Goal: Communication & Community: Answer question/provide support

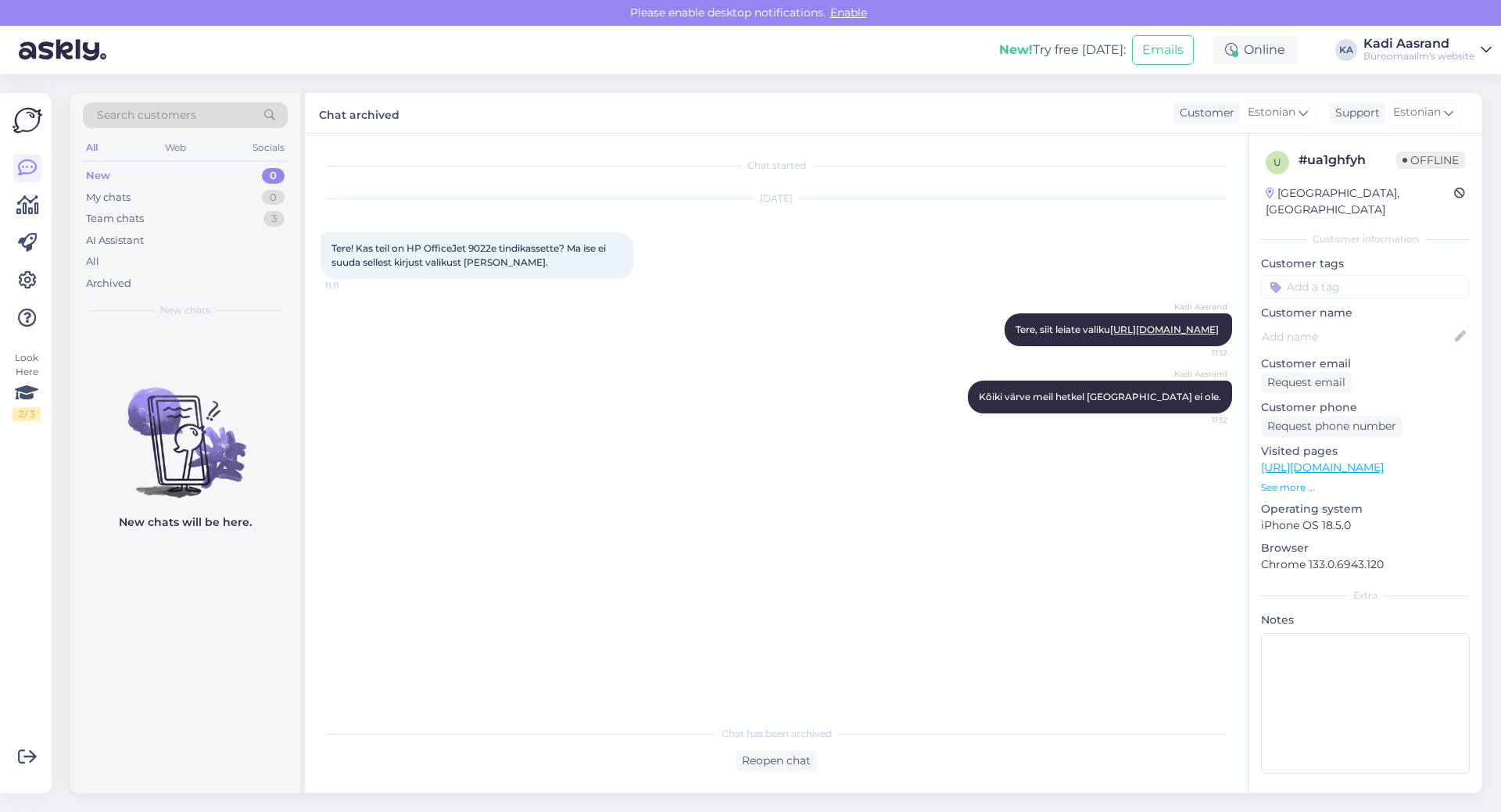
click at [634, 468] on div "Chat started [DATE] Tere! Kas teil on HP OfficeJet 9022e tindikassette? Ma ise …" at bounding box center [783, 426] width 926 height 554
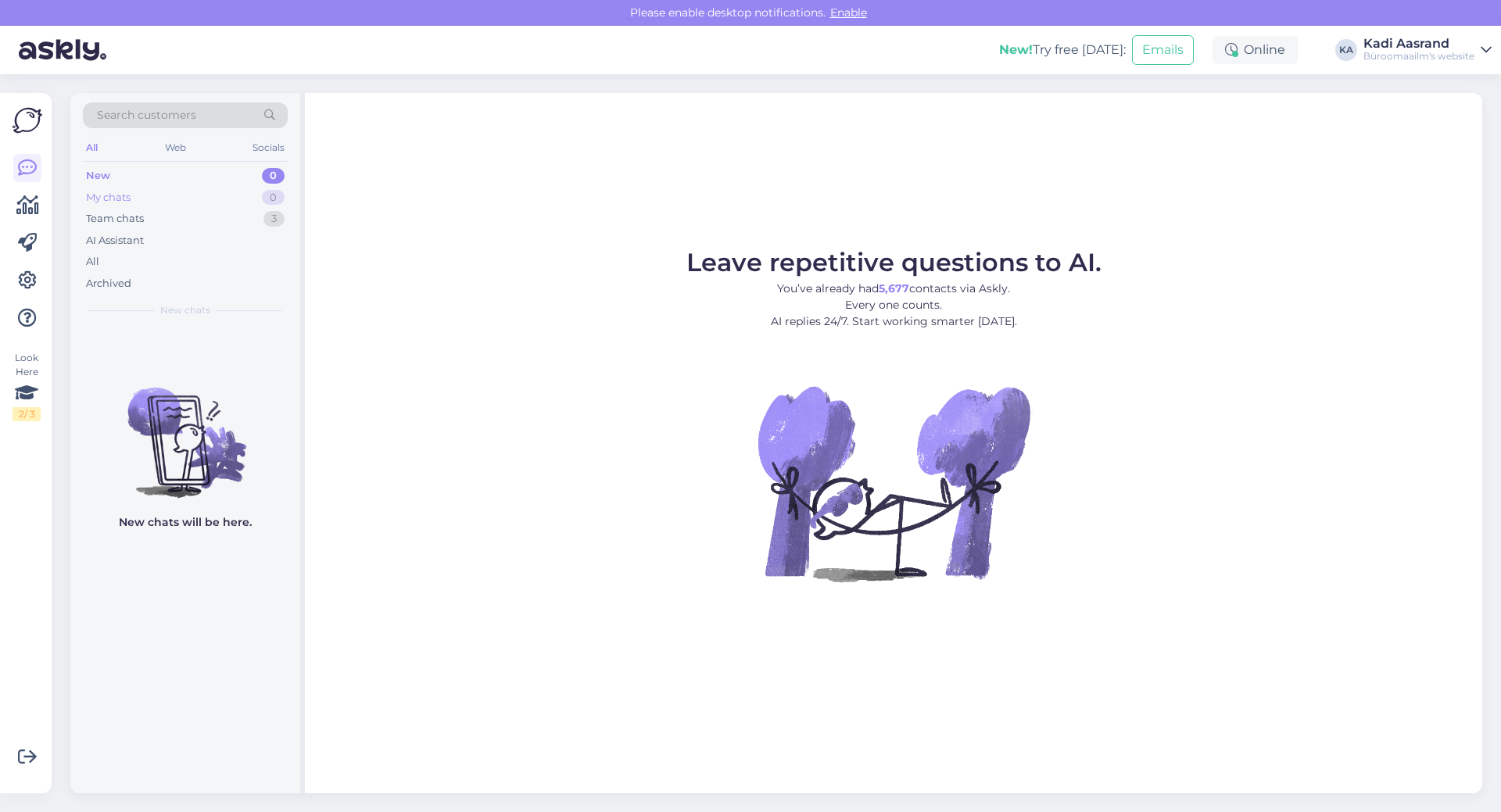
click at [136, 199] on div "My chats 0" at bounding box center [184, 198] width 205 height 22
click at [155, 178] on div "New 0" at bounding box center [184, 176] width 205 height 22
click at [589, 280] on figure "Leave repetitive questions to AI. You’ve already had 5,677 contacts via Askly. …" at bounding box center [893, 437] width 1150 height 374
click at [143, 201] on div "My chats 0" at bounding box center [184, 198] width 205 height 22
click at [159, 222] on div "Team chats 3" at bounding box center [184, 219] width 205 height 22
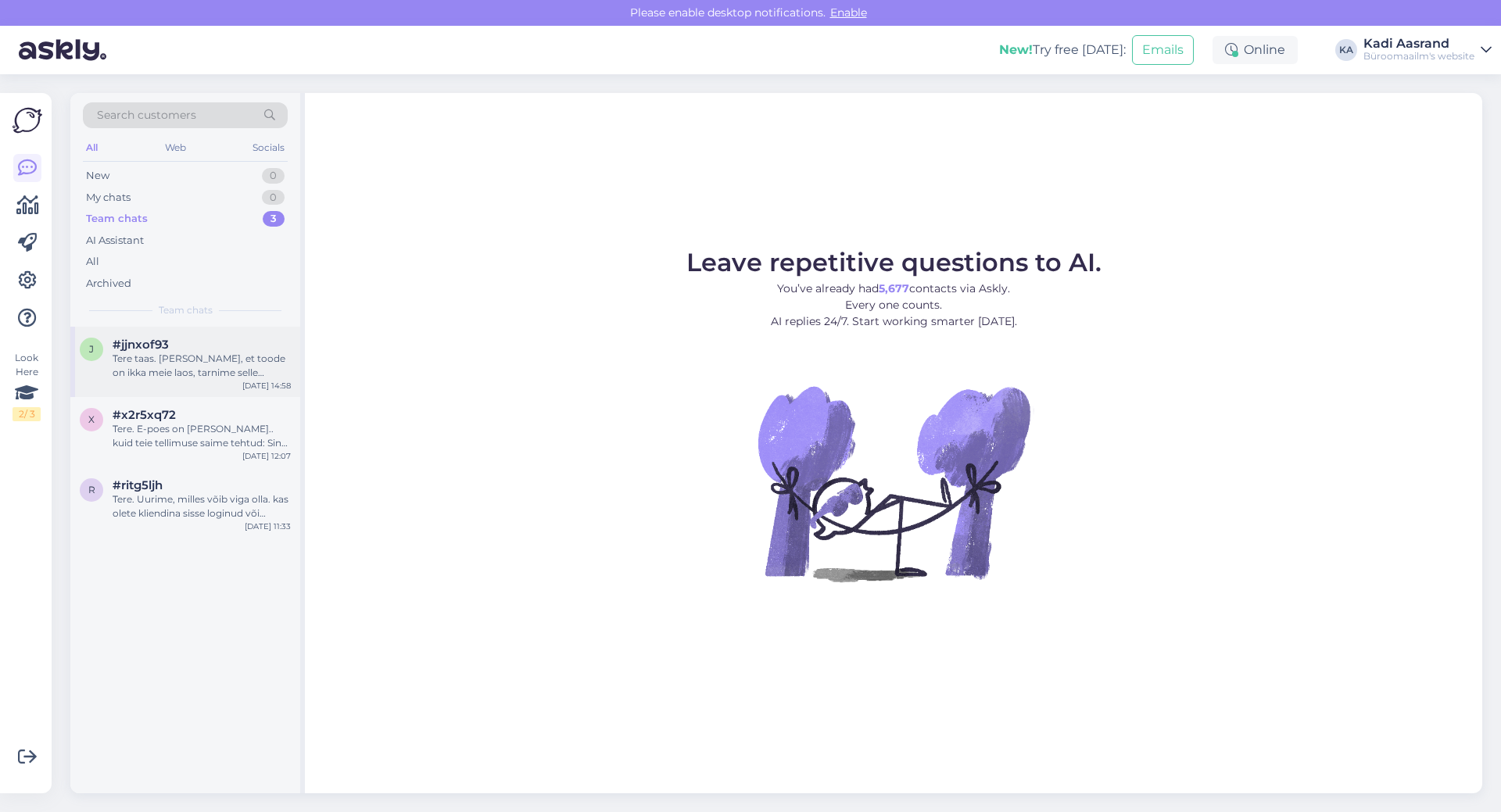
click at [204, 351] on div "#jjnxof93" at bounding box center [202, 345] width 179 height 14
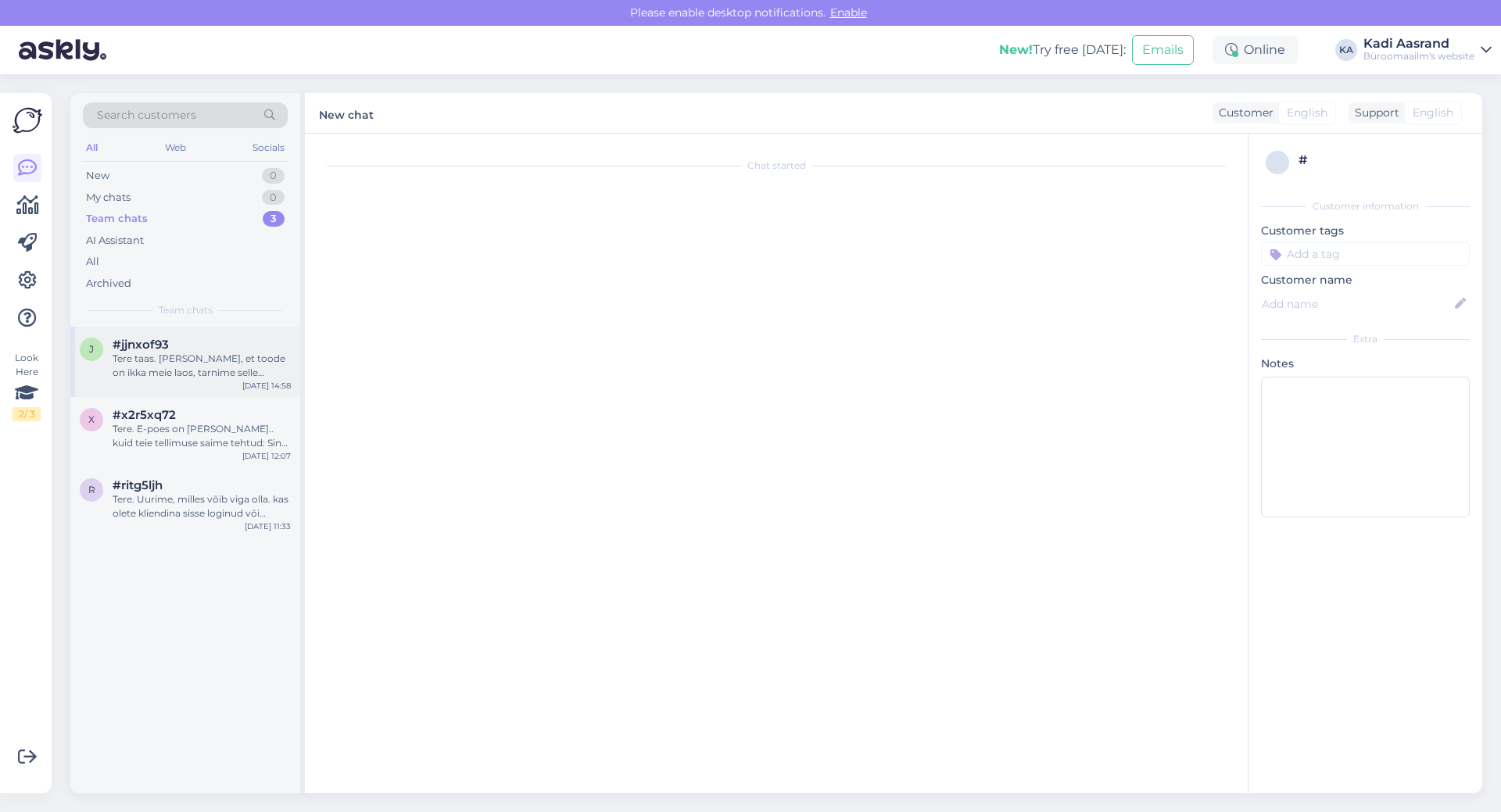
scroll to position [1093, 0]
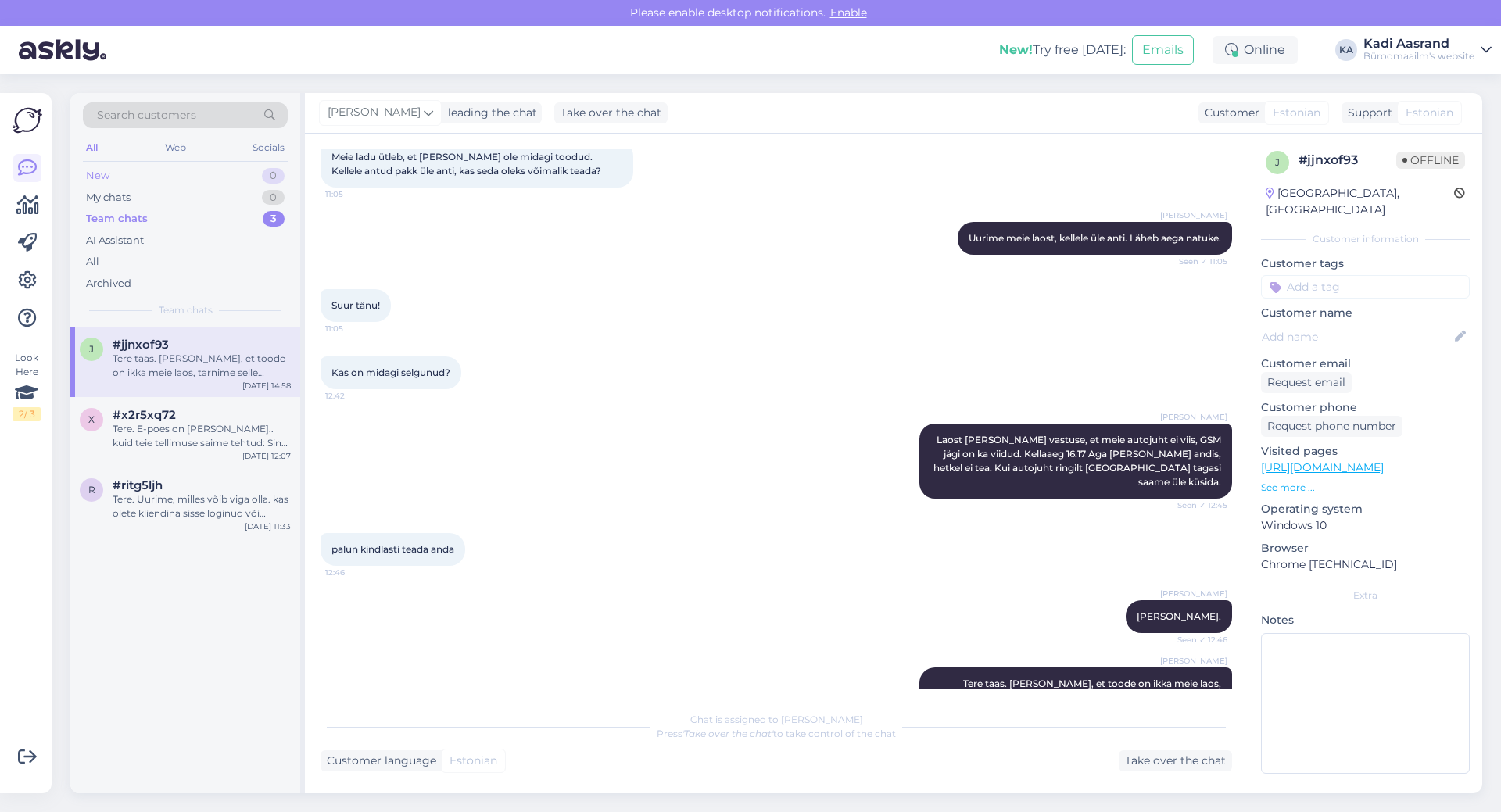
click at [167, 169] on div "New 0" at bounding box center [184, 176] width 205 height 22
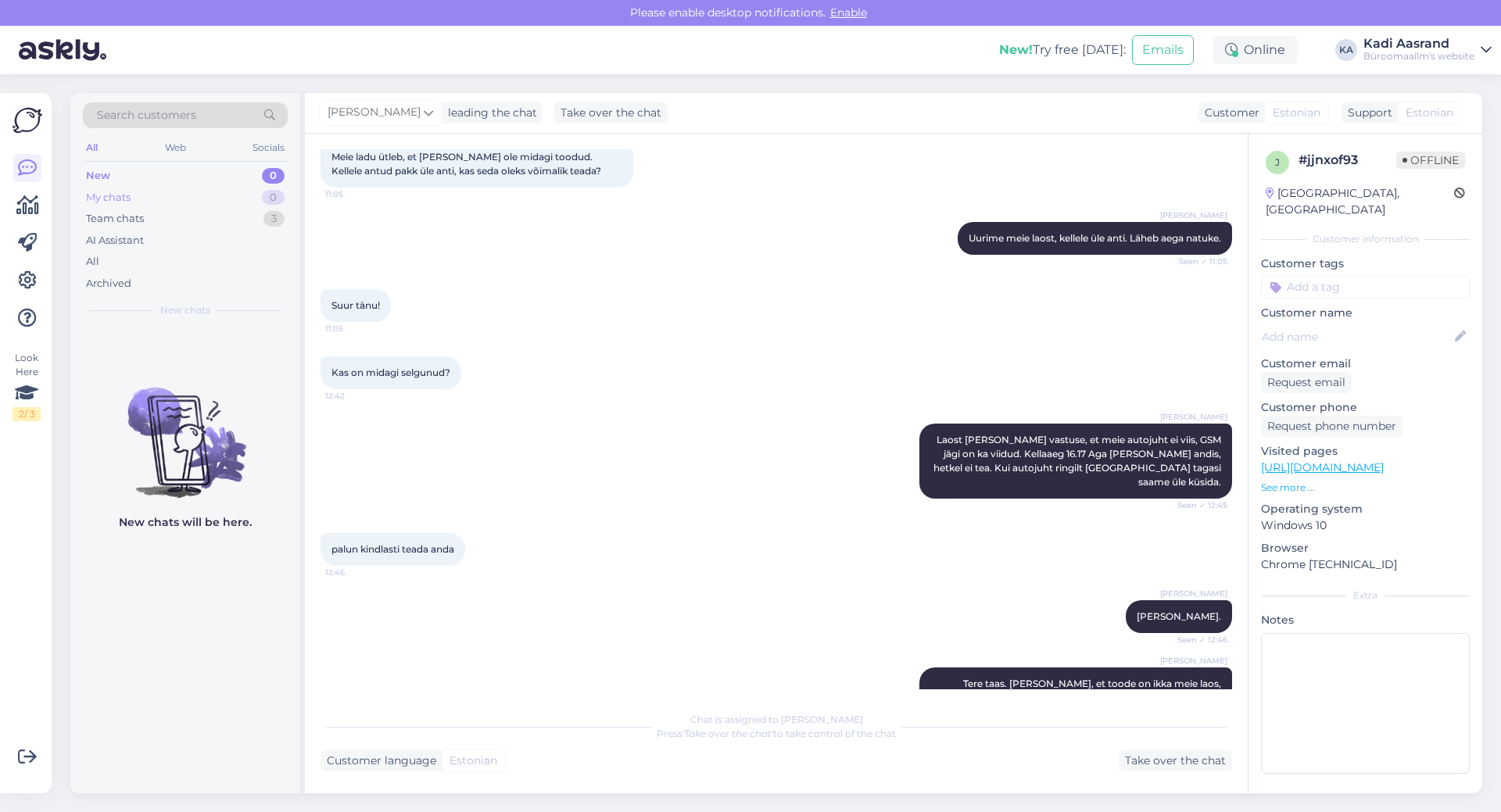
click at [178, 197] on div "My chats 0" at bounding box center [184, 198] width 205 height 22
click at [190, 189] on div "My chats 0" at bounding box center [184, 198] width 205 height 22
click at [195, 172] on div "New 0" at bounding box center [184, 176] width 205 height 22
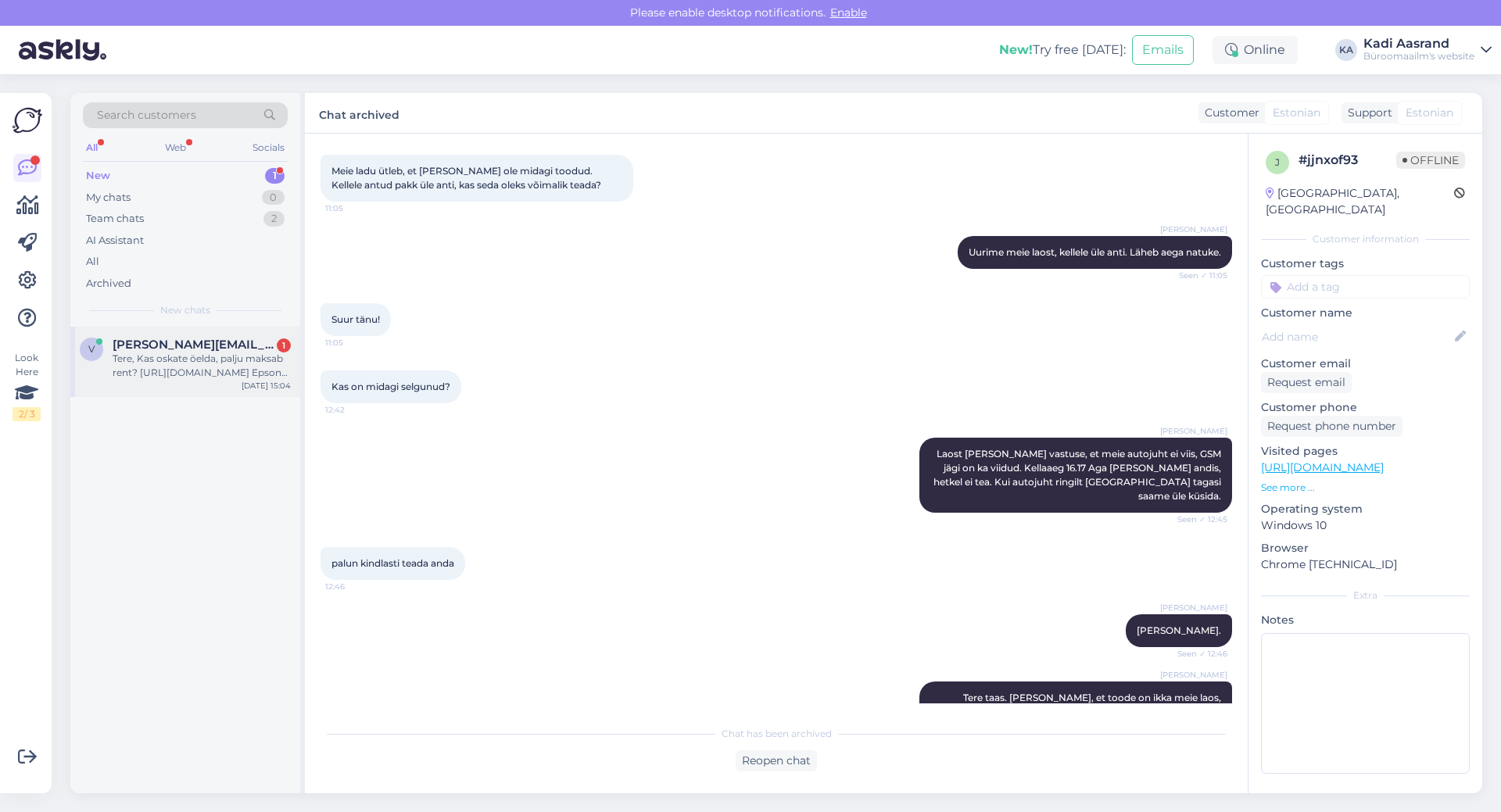
click at [228, 381] on div "v veronika.ertel@eurobiolab.ee 1 Tere, Kas oskate öelda, palju maksab rent? htt…" at bounding box center [184, 362] width 230 height 70
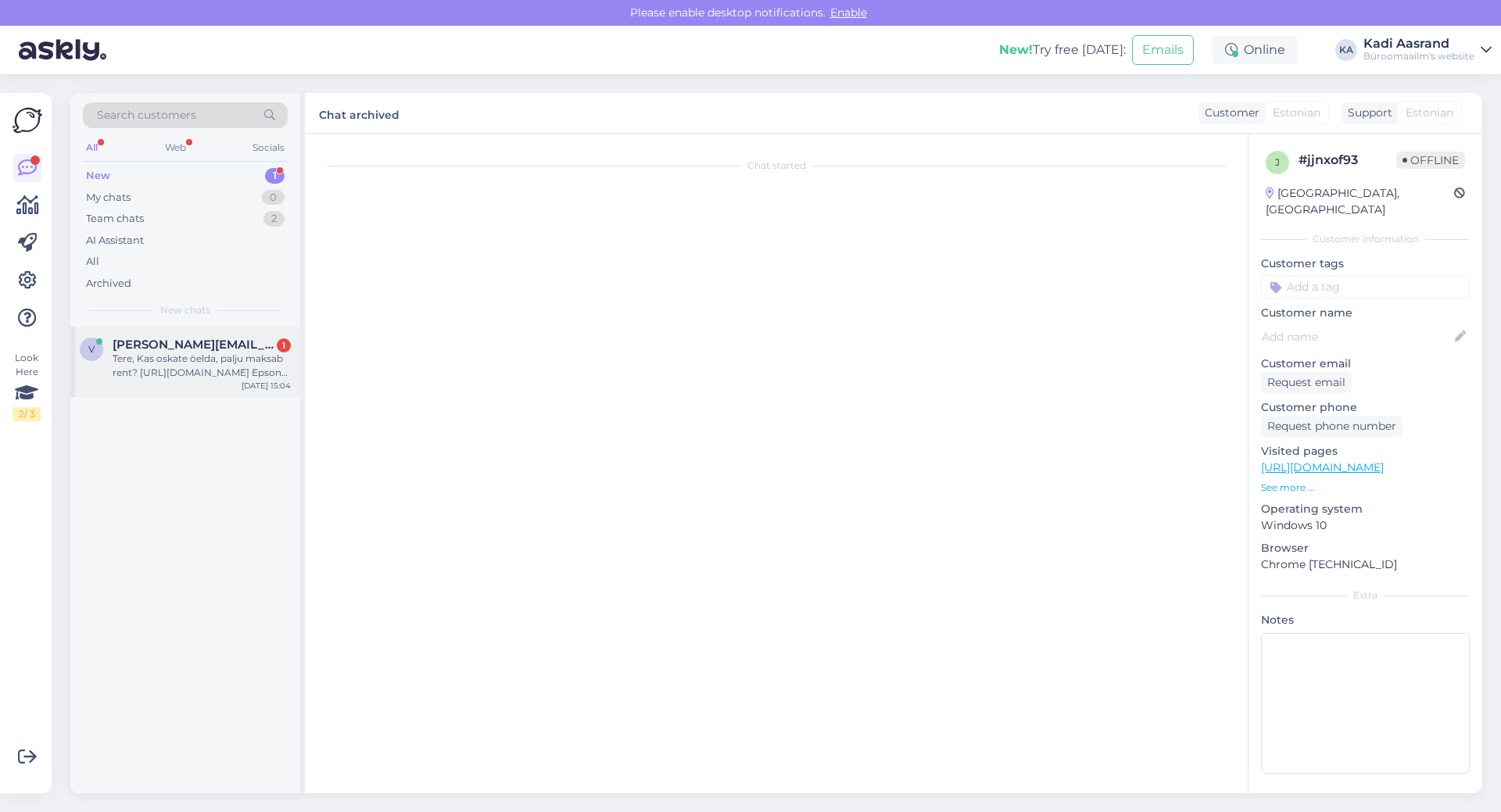
scroll to position [85, 0]
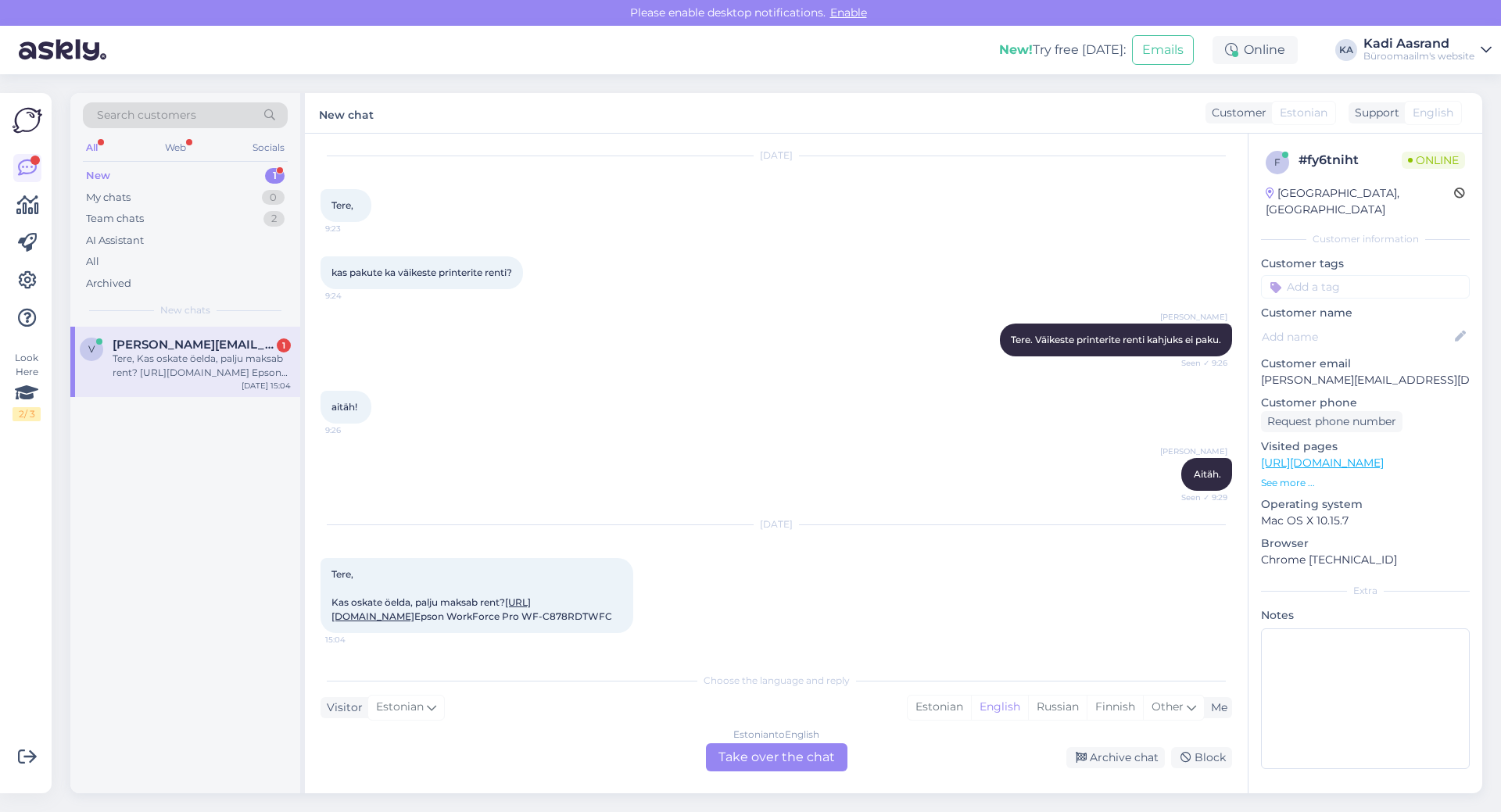
click at [572, 306] on div "Marje Tamm Tere. Väikeste printerite renti kahjuks ei paku. Seen ✓ 9:26" at bounding box center [776, 340] width 912 height 68
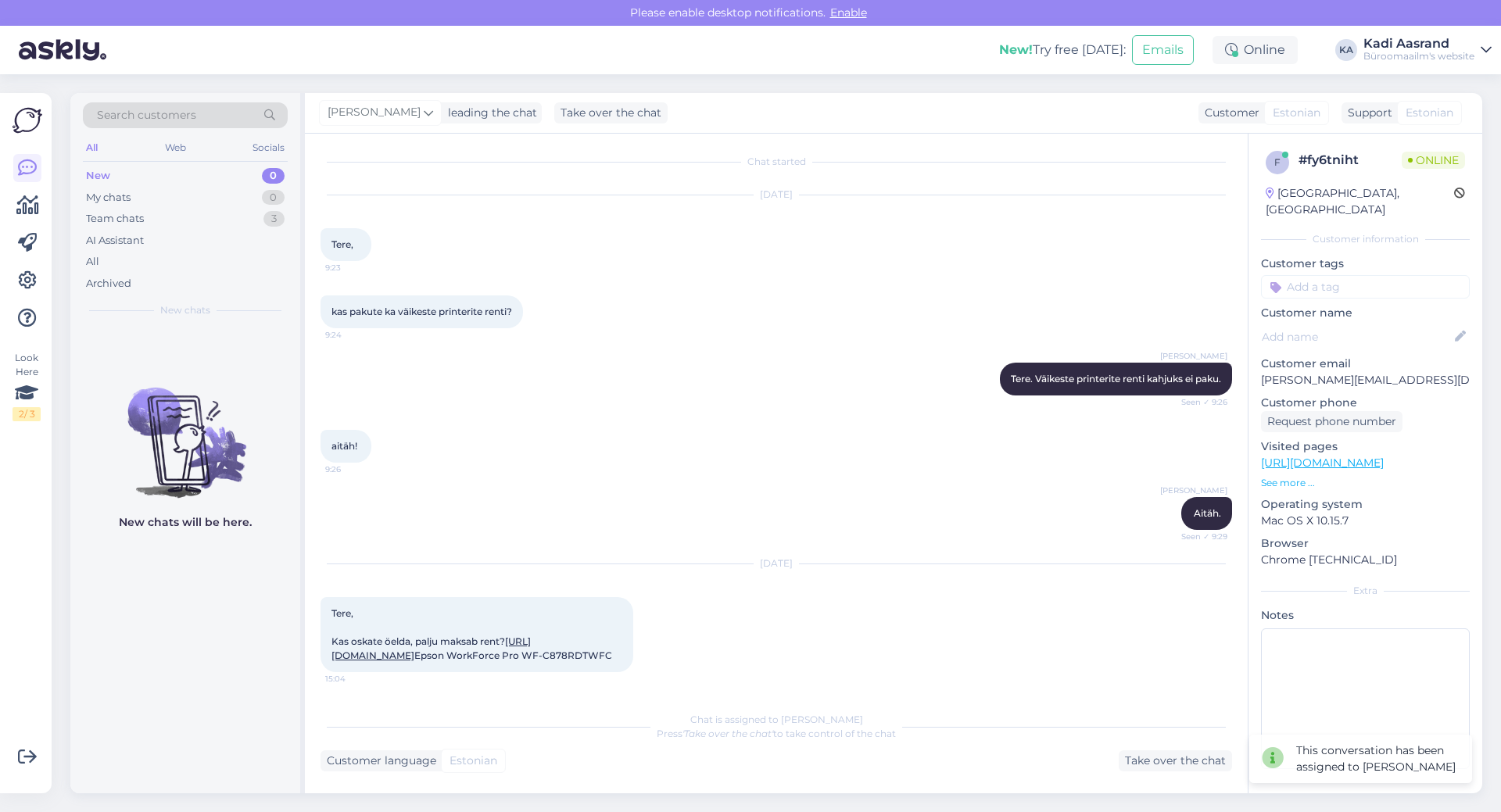
scroll to position [46, 0]
click at [580, 413] on div "aitäh! 9:26" at bounding box center [776, 446] width 912 height 68
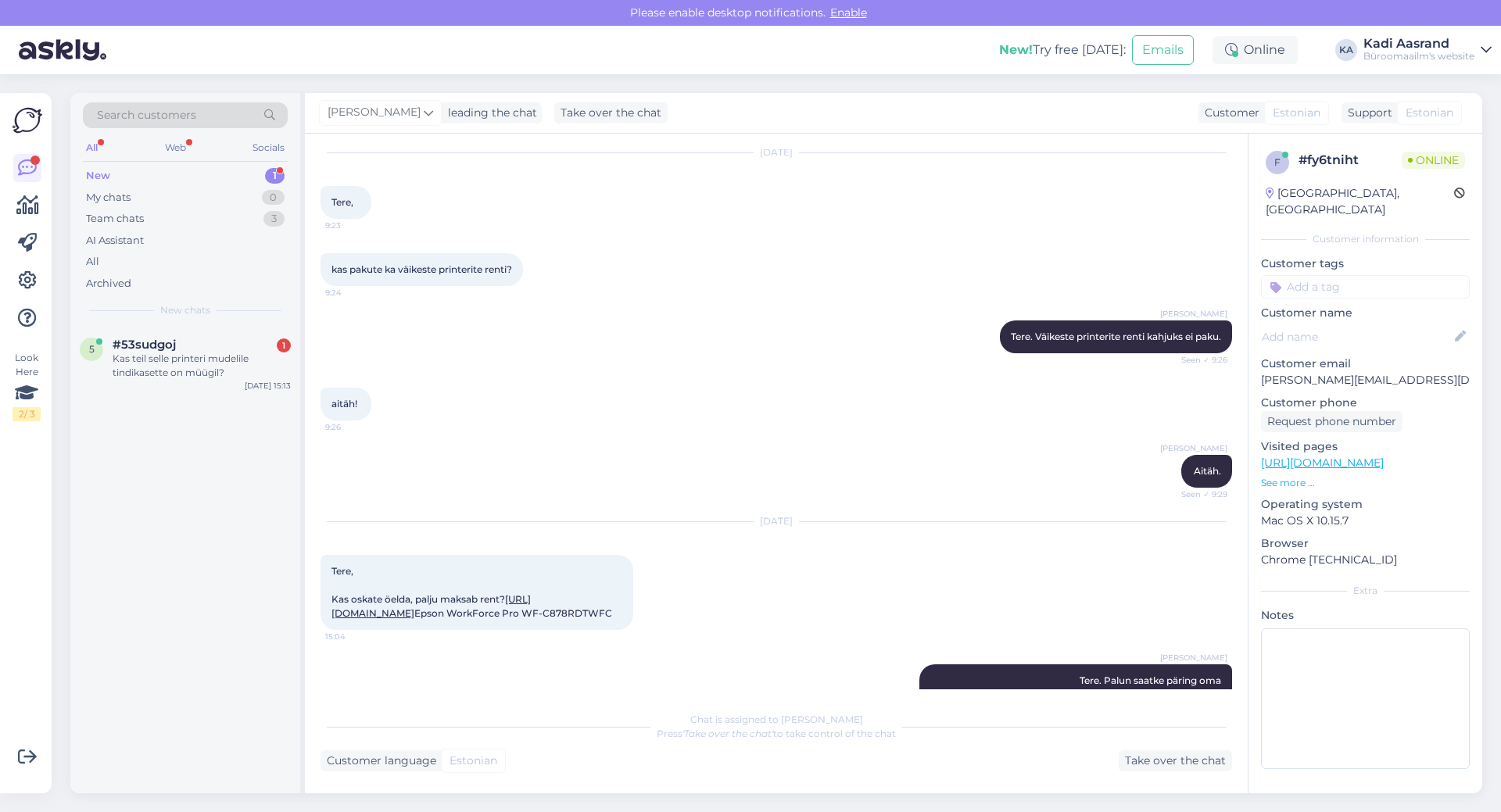
scroll to position [396, 0]
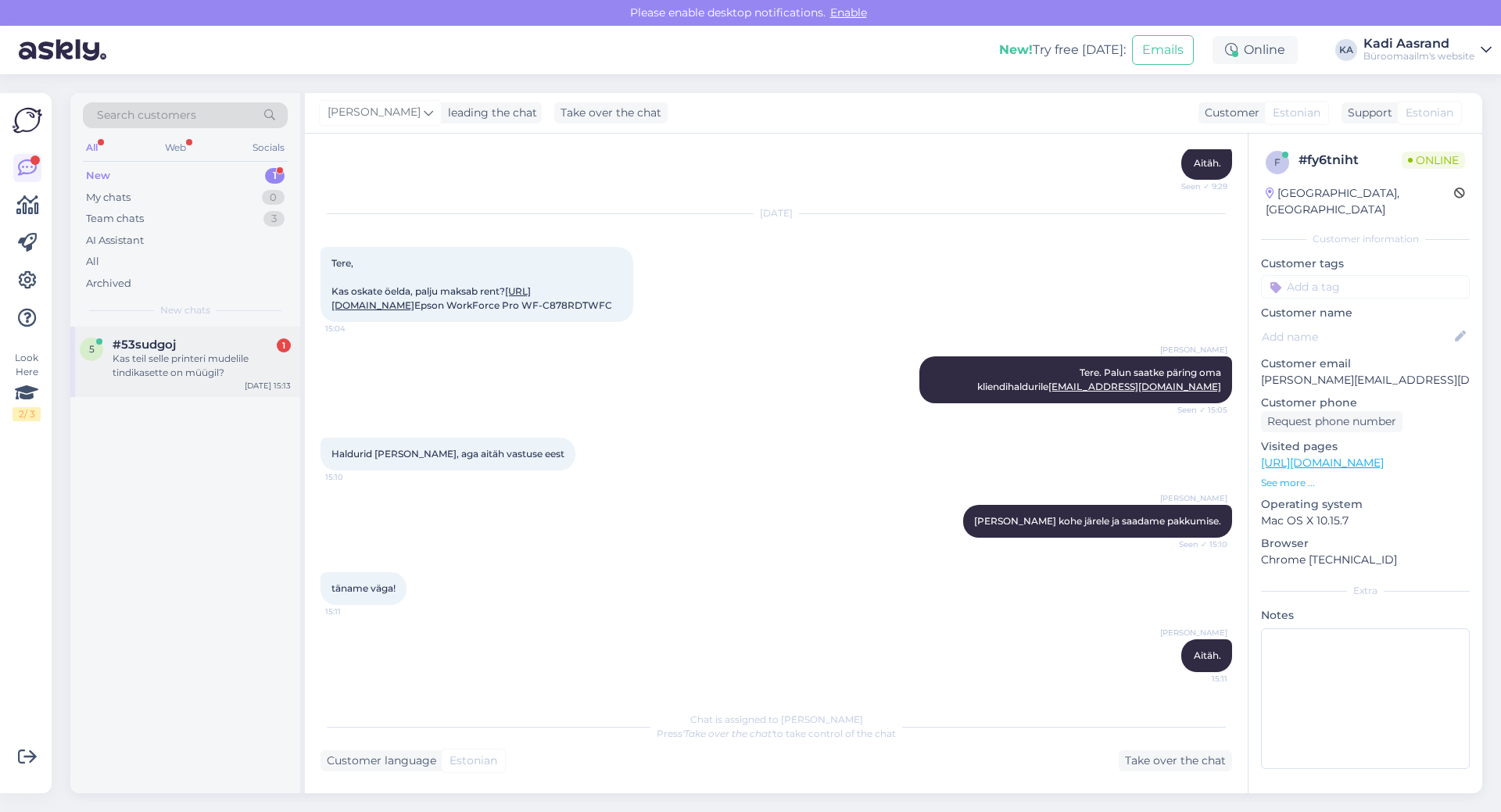
click at [176, 366] on div "Kas teil selle printeri mudelile tindikasette on müügil?" at bounding box center [202, 366] width 179 height 28
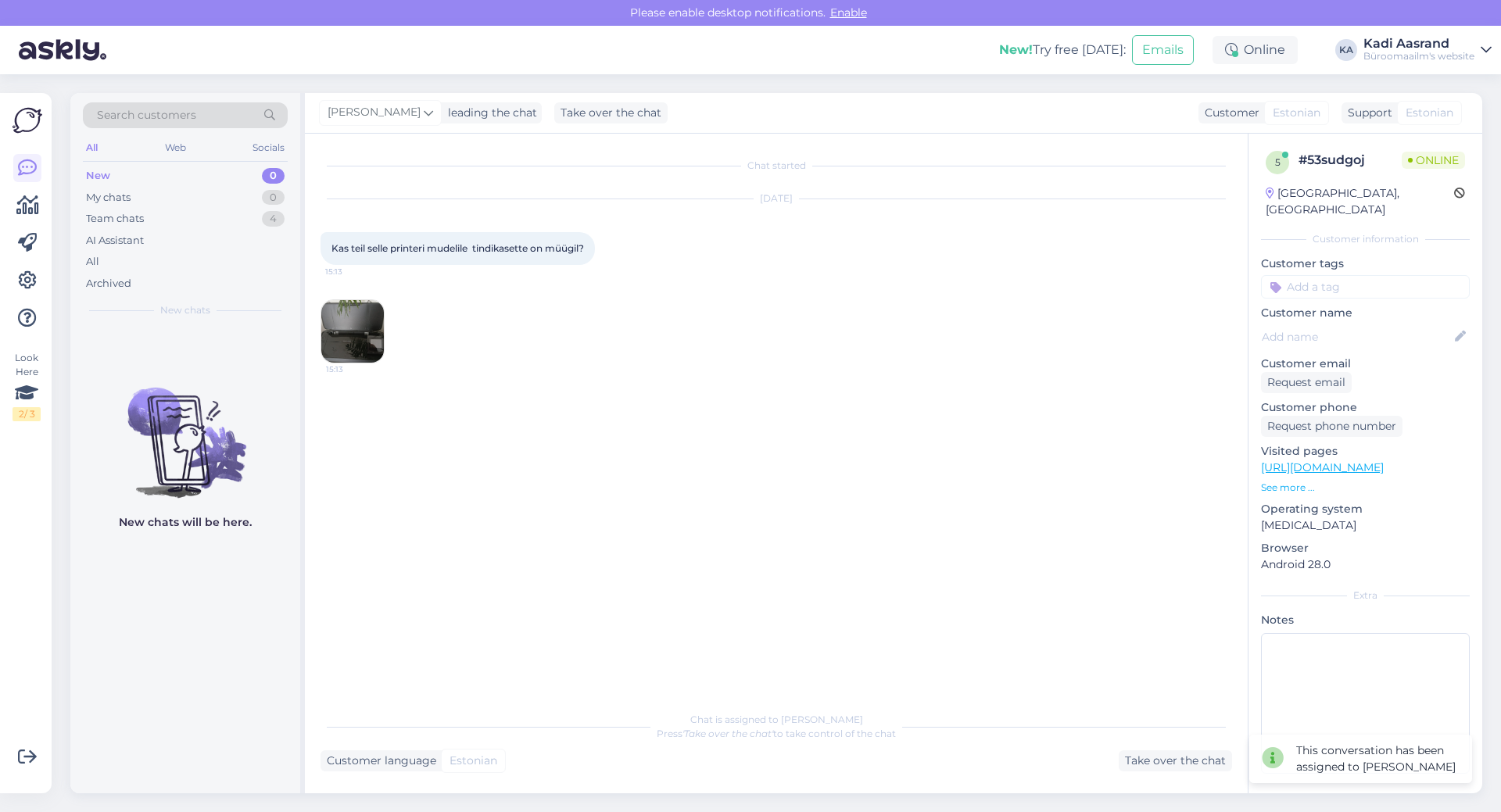
click at [338, 306] on img at bounding box center [352, 331] width 63 height 63
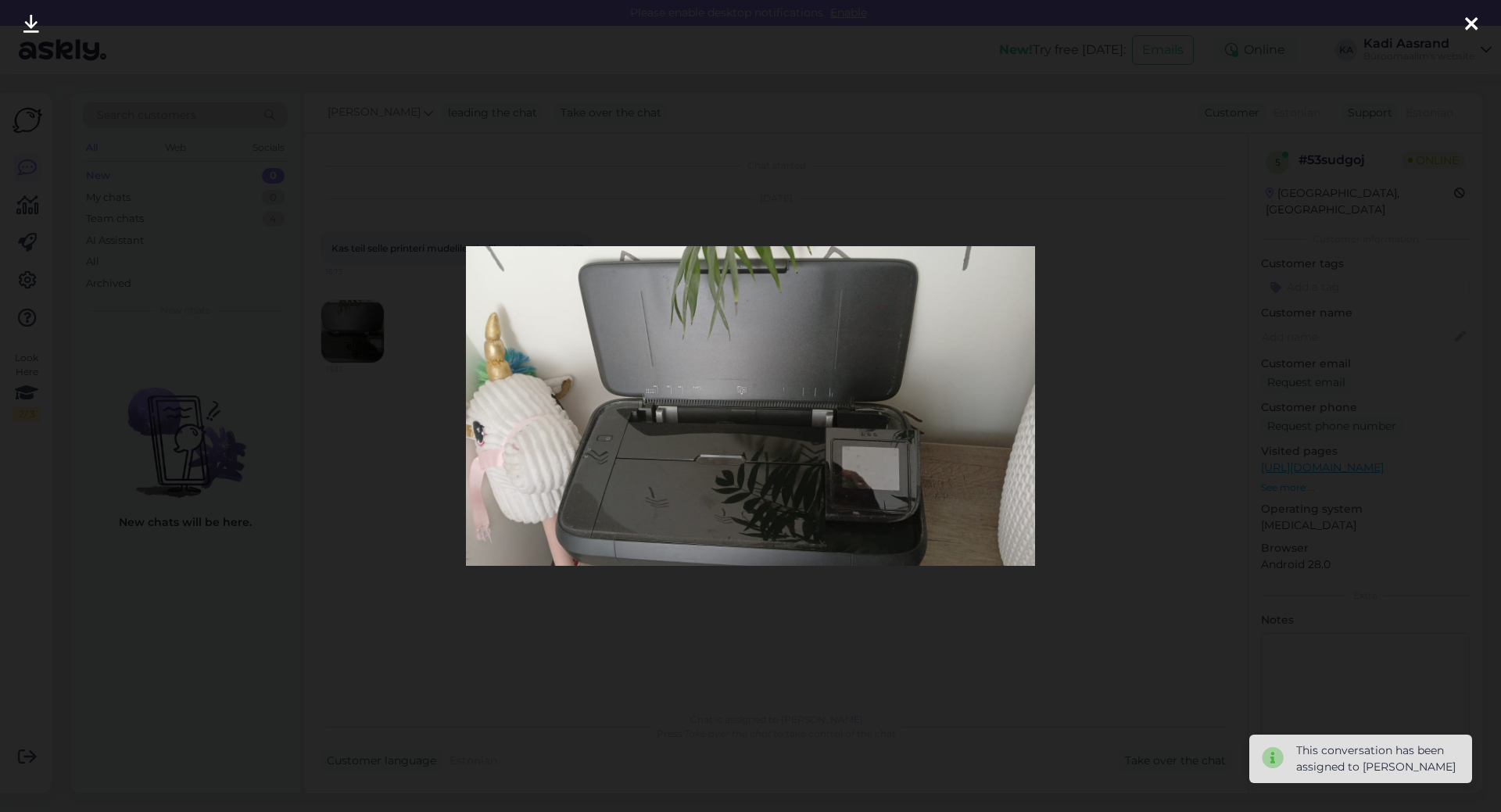
click at [1474, 24] on icon at bounding box center [1471, 25] width 13 height 20
